Goal: Check status

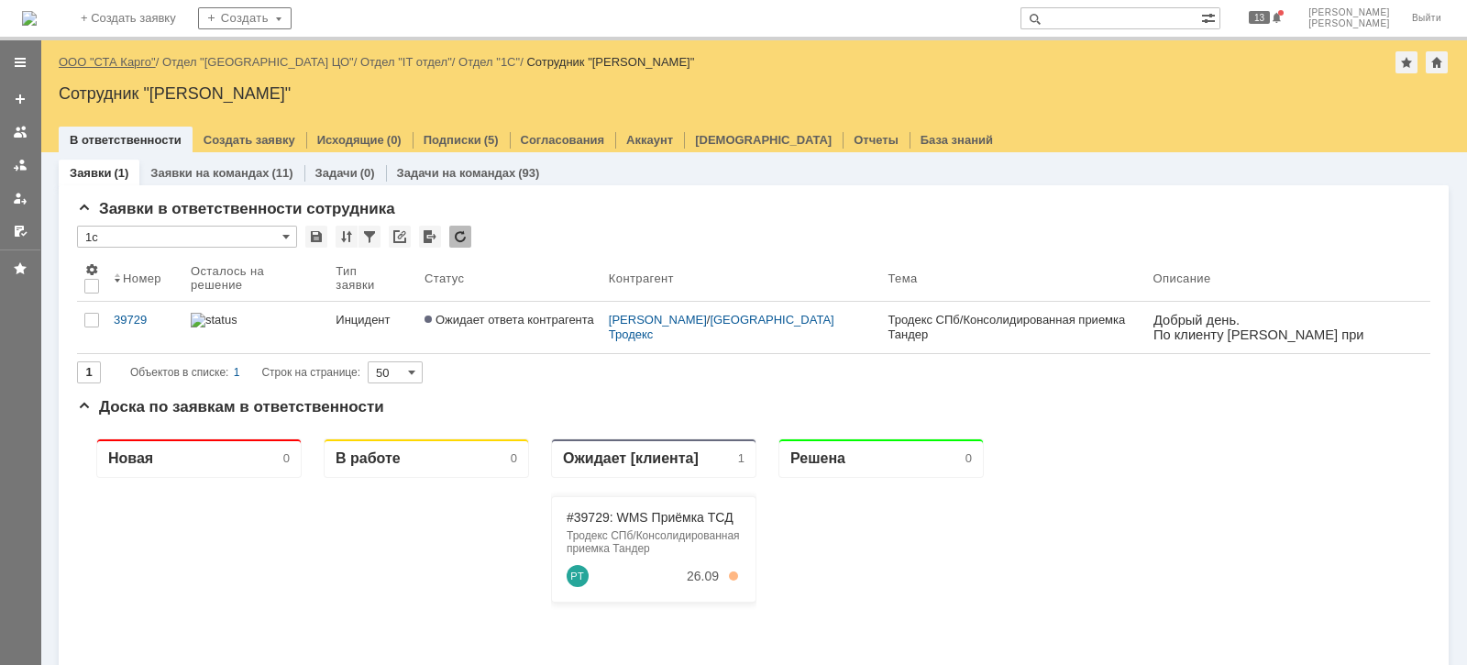
click at [149, 62] on link "ООО "СТА Карго"" at bounding box center [107, 62] width 97 height 14
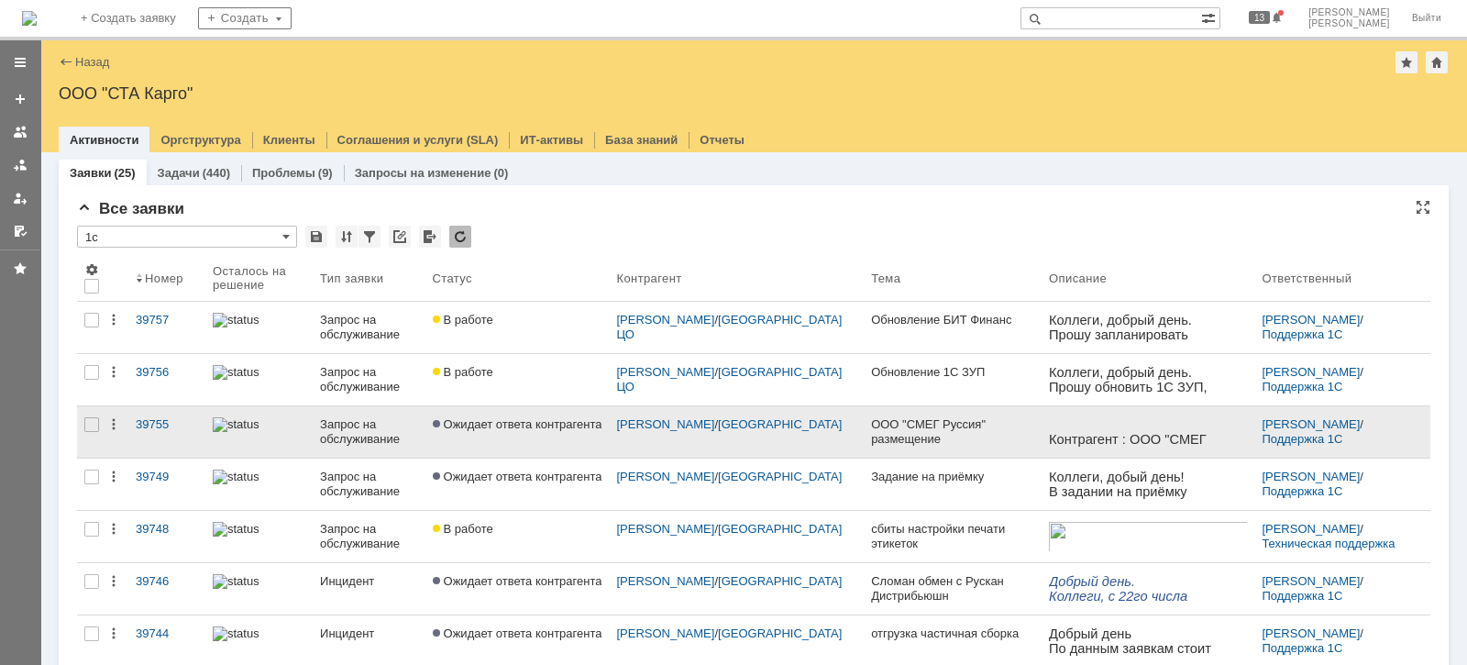
click at [417, 433] on div "Запрос на обслуживание" at bounding box center [368, 431] width 97 height 29
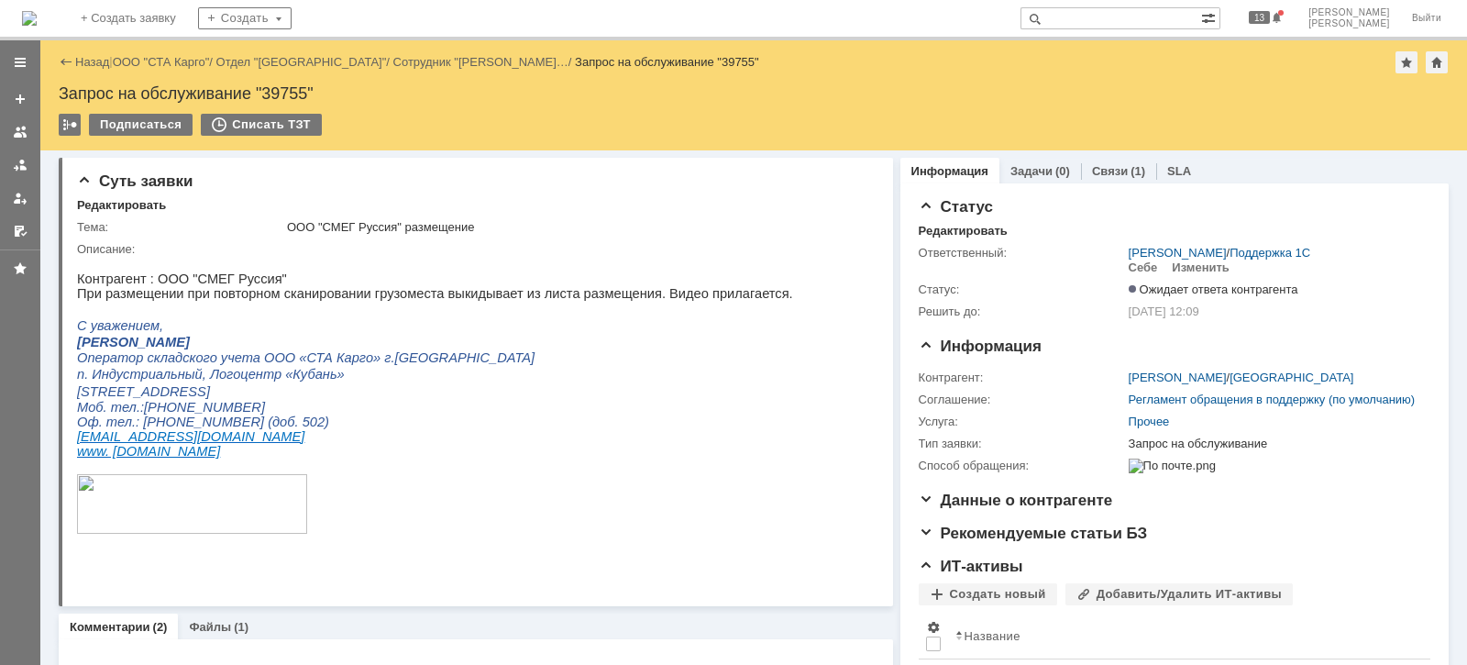
click at [1167, 165] on link "SLA" at bounding box center [1179, 171] width 24 height 14
click at [20, 166] on div at bounding box center [20, 165] width 15 height 15
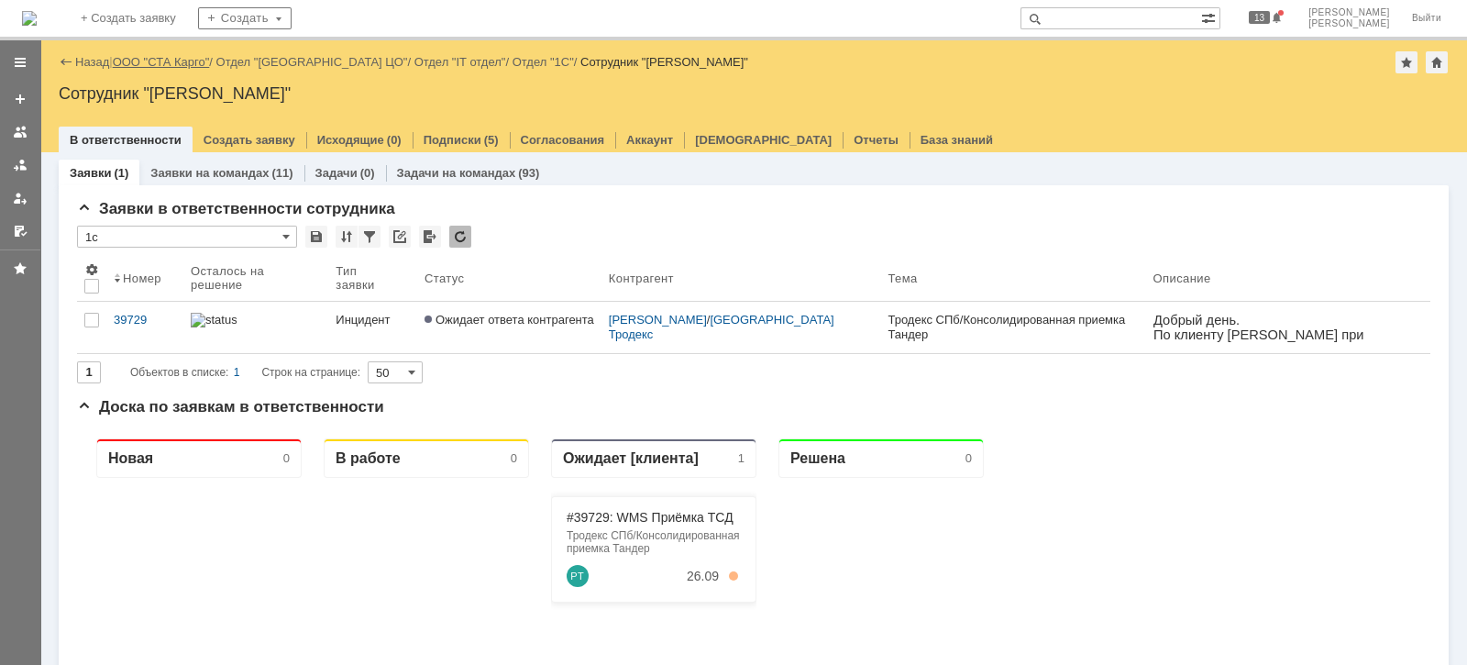
click at [176, 59] on link "ООО "СТА Карго"" at bounding box center [161, 62] width 97 height 14
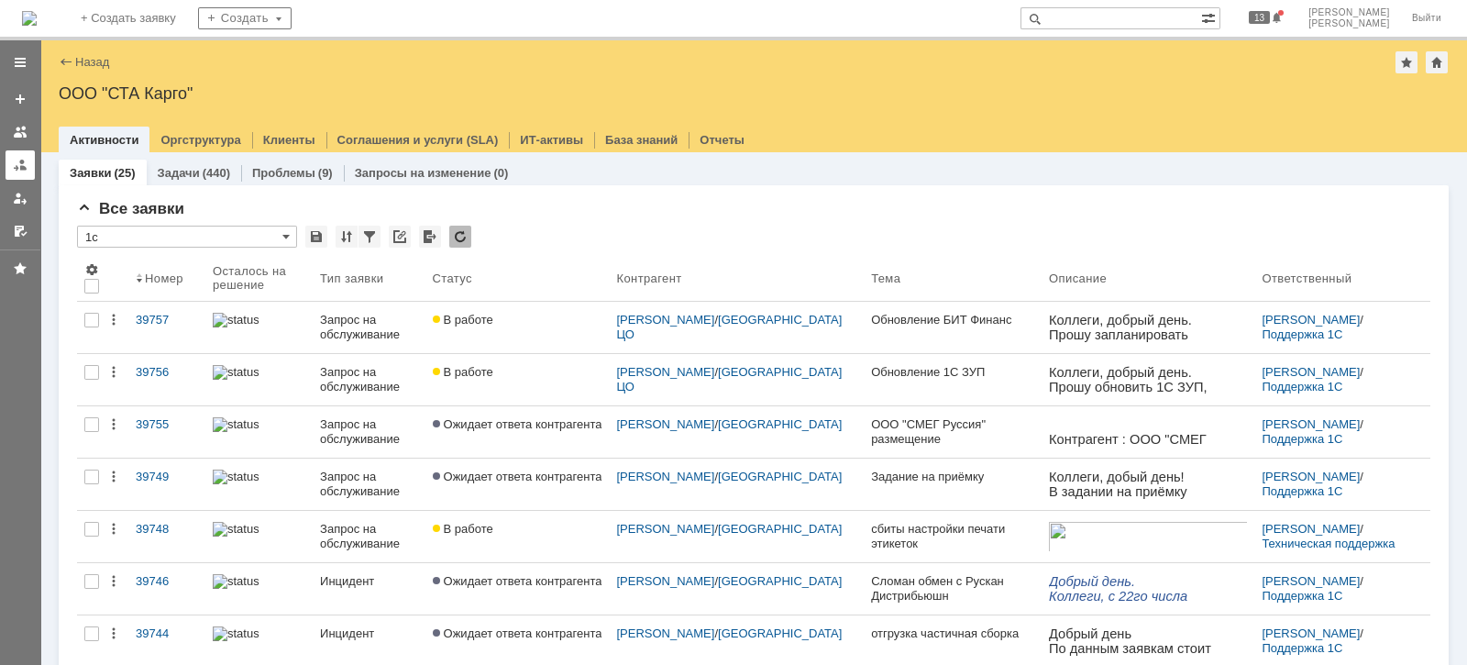
click at [30, 160] on link at bounding box center [20, 164] width 29 height 29
